Goal: Information Seeking & Learning: Check status

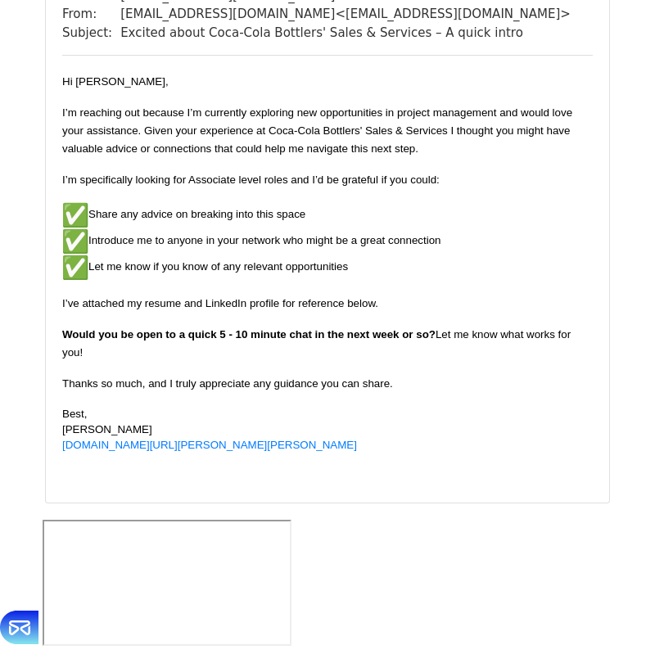
scroll to position [5522, 0]
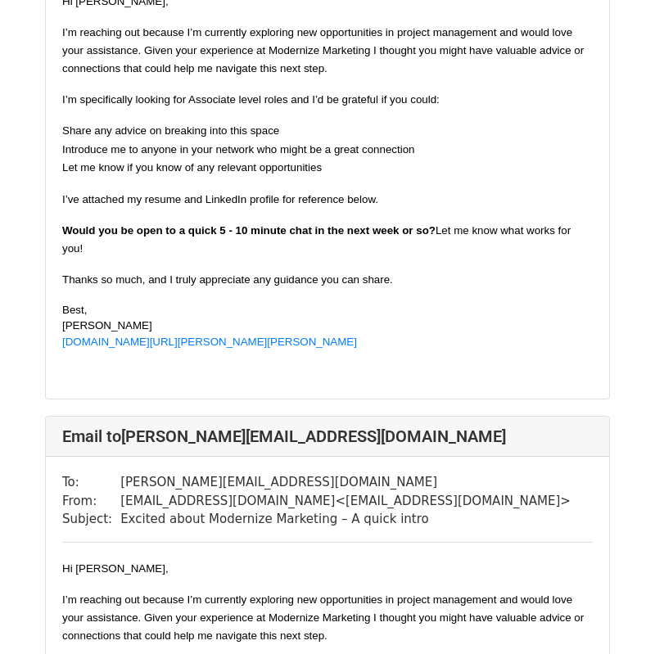
scroll to position [1406, 0]
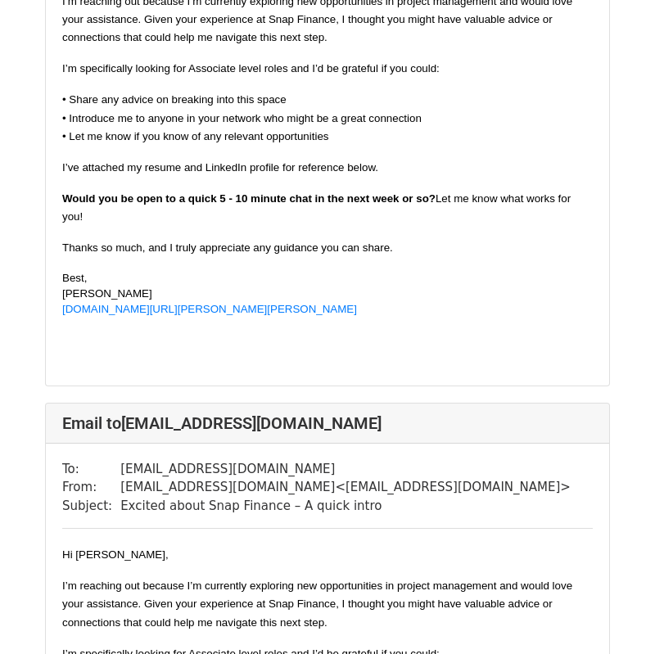
scroll to position [288, 0]
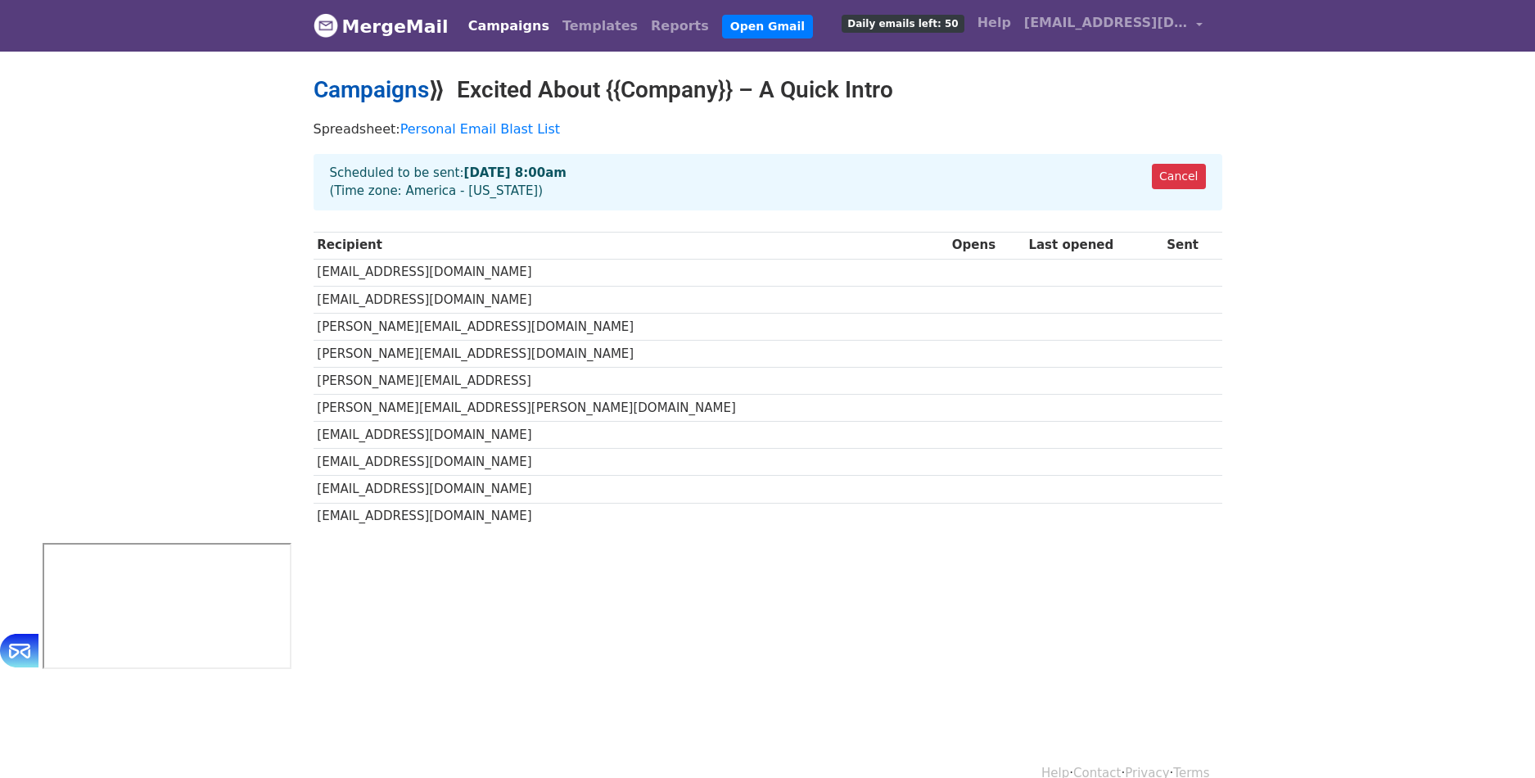
click at [382, 91] on link "Campaigns" at bounding box center [371, 89] width 115 height 27
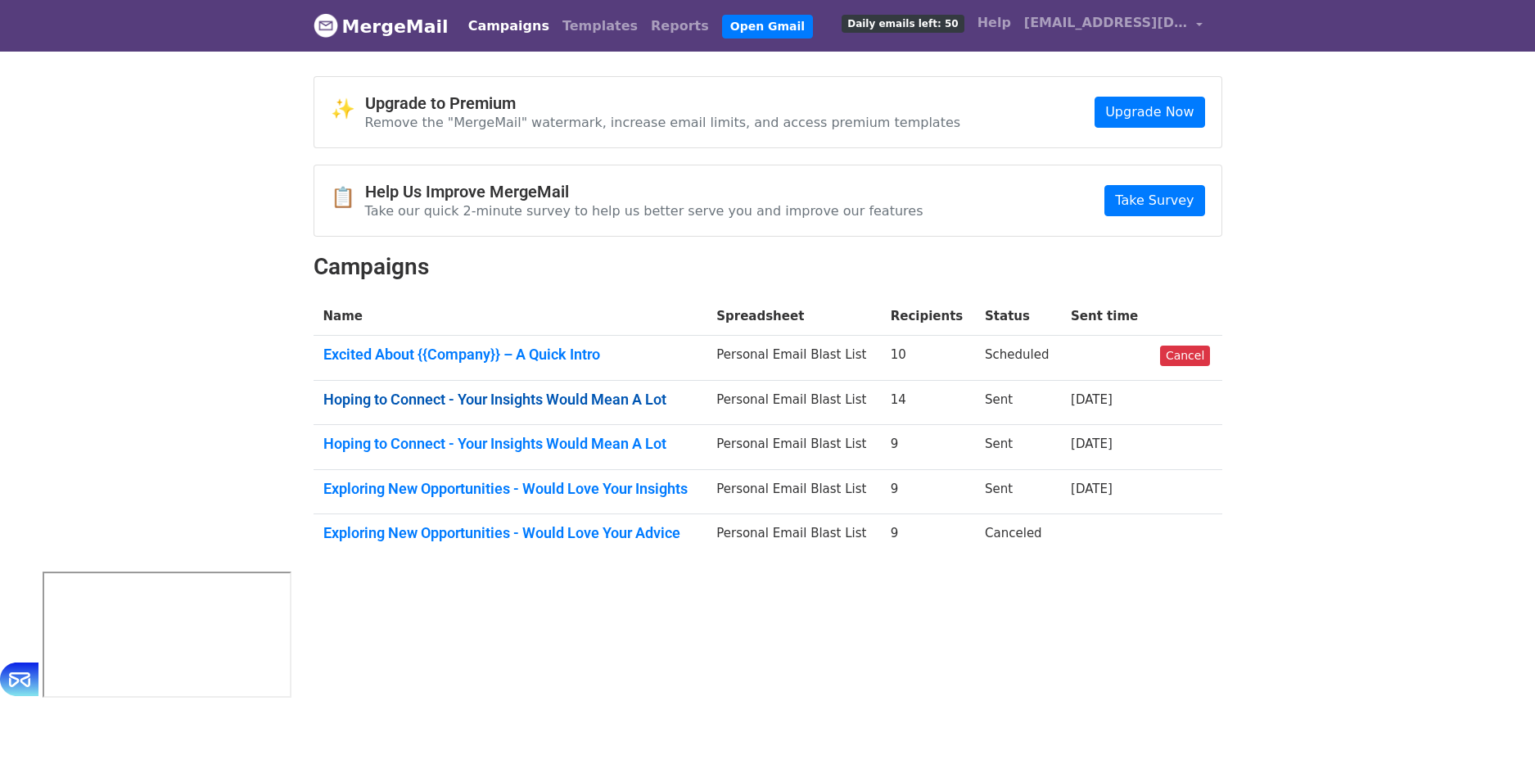
click at [553, 393] on link "Hoping to Connect - Your Insights Would Mean A Lot" at bounding box center [510, 400] width 374 height 18
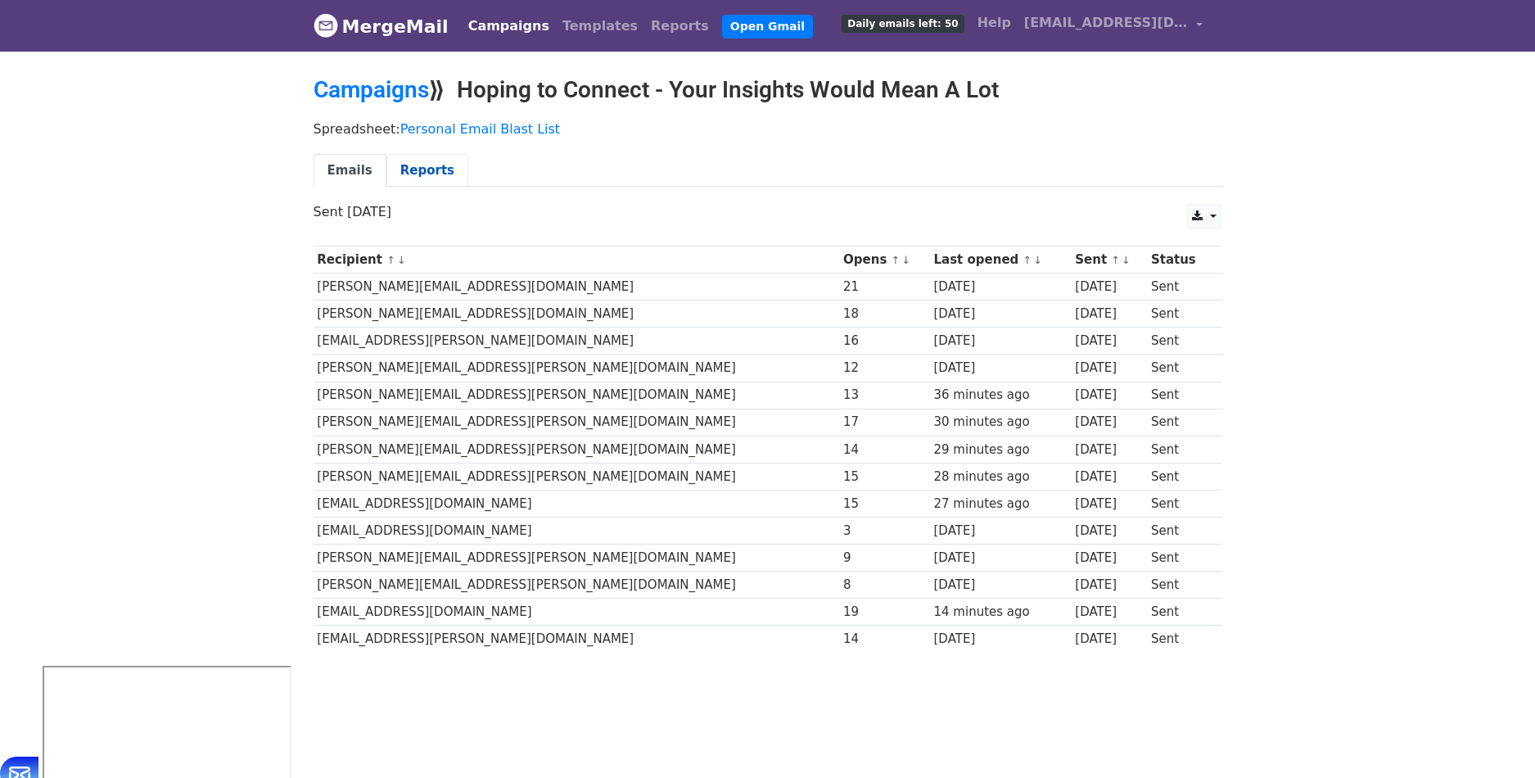
click at [426, 173] on link "Reports" at bounding box center [428, 171] width 82 height 34
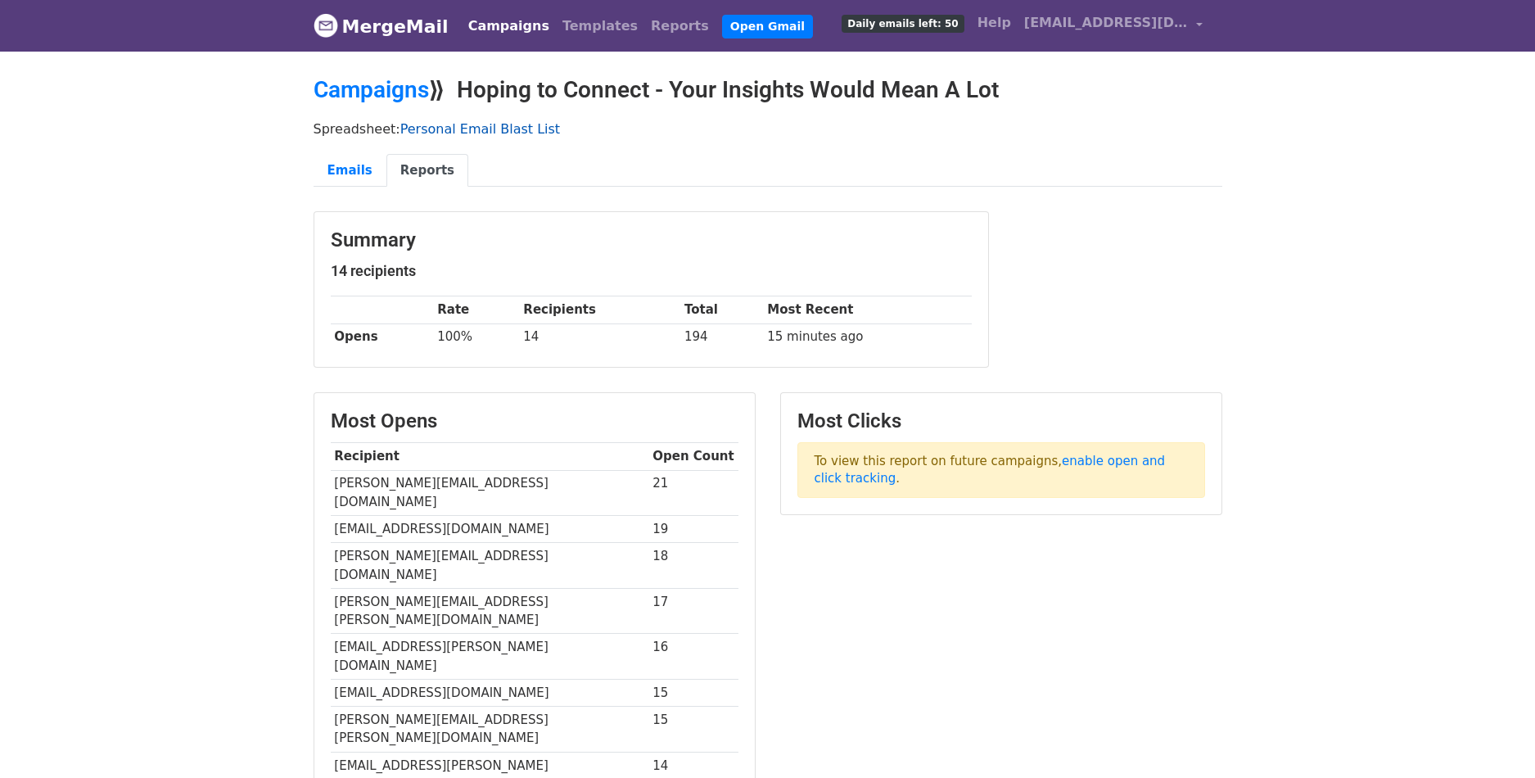
click at [427, 126] on link "Personal Email Blast List" at bounding box center [480, 129] width 160 height 16
